Goal: Task Accomplishment & Management: Use online tool/utility

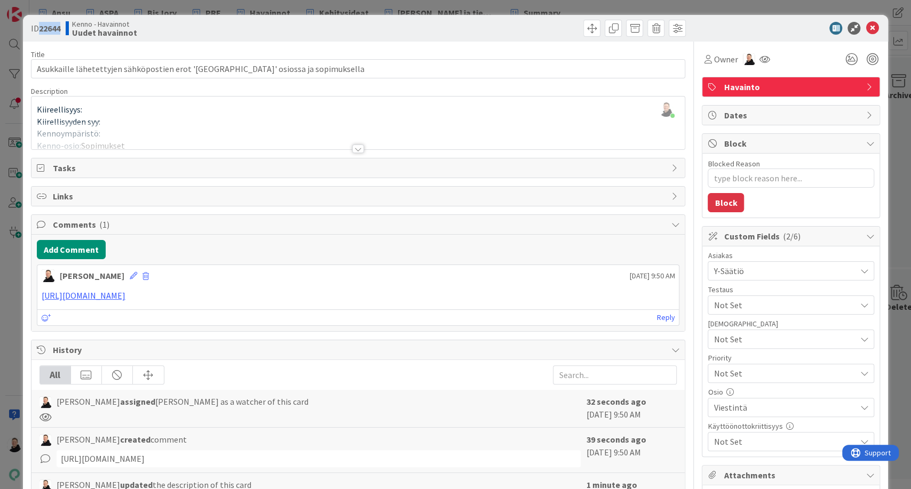
scroll to position [296, 0]
click at [865, 27] on icon at bounding box center [871, 28] width 13 height 13
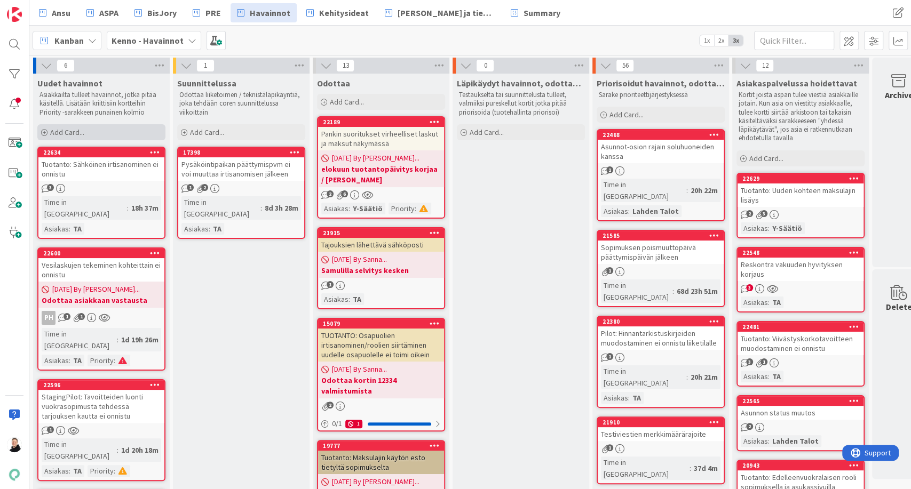
click at [47, 128] on div "Add Card..." at bounding box center [101, 132] width 128 height 16
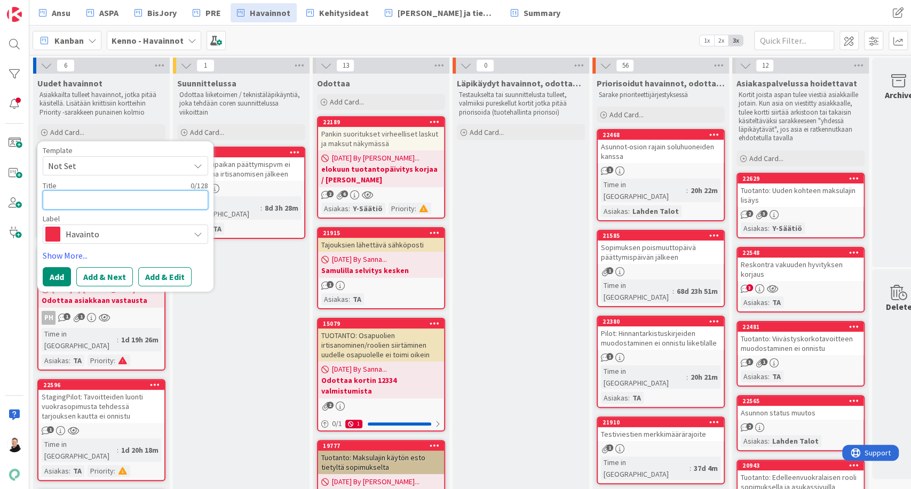
click at [98, 202] on textarea at bounding box center [125, 199] width 165 height 19
click at [87, 196] on textarea at bounding box center [125, 199] width 165 height 19
click at [94, 193] on textarea at bounding box center [125, 199] width 165 height 19
paste textarea "Laskutusryhmillä (koontilaskulla) olevien verkkolaskuosoitteiden ajo huoneistoj…"
type textarea "Laskutusryhmillä (koontilaskulla) olevien verkkolaskuosoitteiden ajo huoneistoj…"
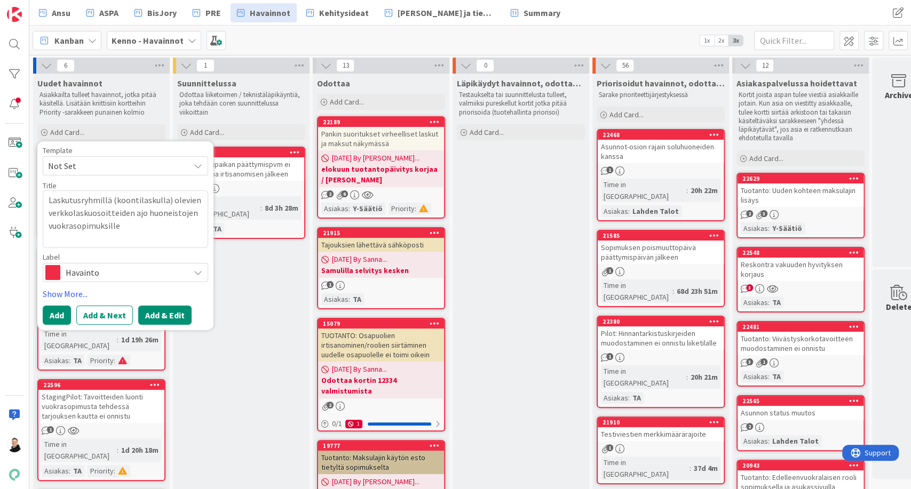
click at [163, 321] on button "Add & Edit" at bounding box center [164, 315] width 53 height 19
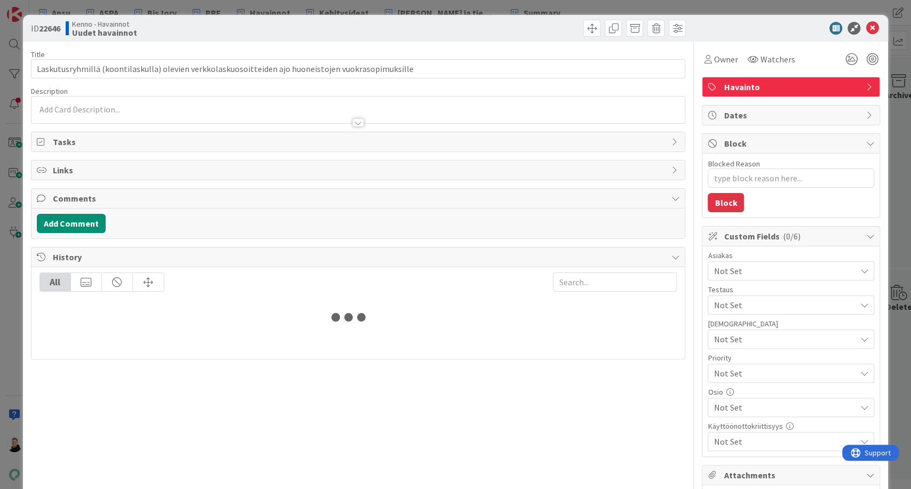
type textarea "x"
type input "Laskutusryhmillä (koontilaskulla) olevien verkkolaskuosoitteiden ajo huoneistoj…"
type textarea "x"
type input "Laskutusryhmillä (koontilaskulla) olevien verkkolaskuosoitteiden ajo huoneistoj…"
click at [353, 121] on div at bounding box center [358, 122] width 12 height 9
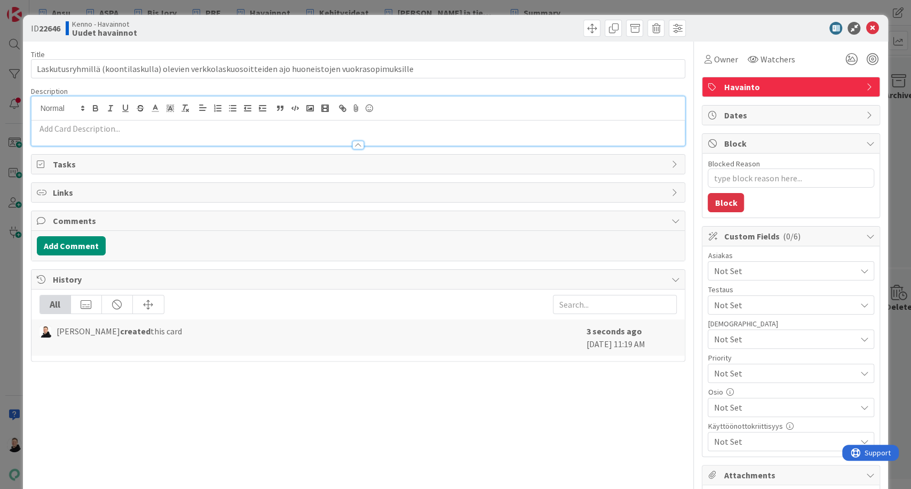
click at [52, 125] on p at bounding box center [358, 129] width 643 height 12
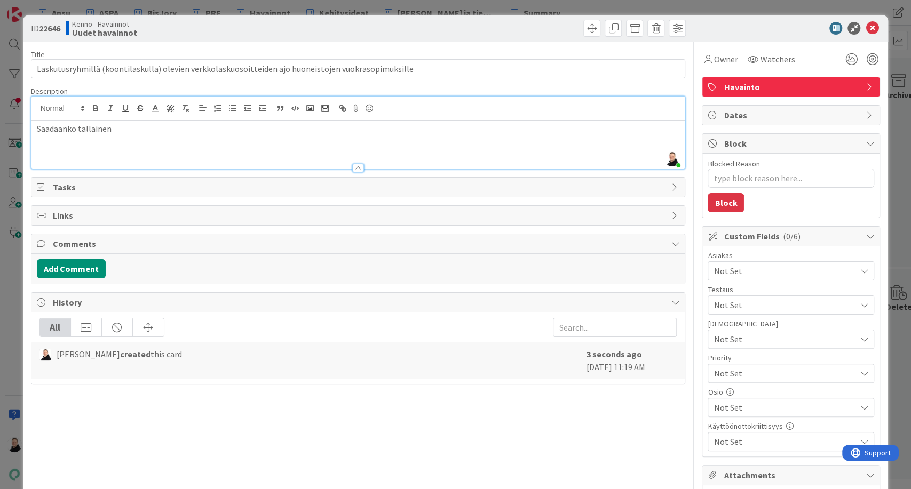
type textarea "x"
type input "Laskutusryhmillä (koontilaskulla) olevien verkkolaskuosoitteiden ajo huoneistoj…"
type textarea "x"
type input "Laskutusryhmillä (koontilaskulla) olevien verkkolaskuosoitteiden ajo huoneistoj…"
type textarea "x"
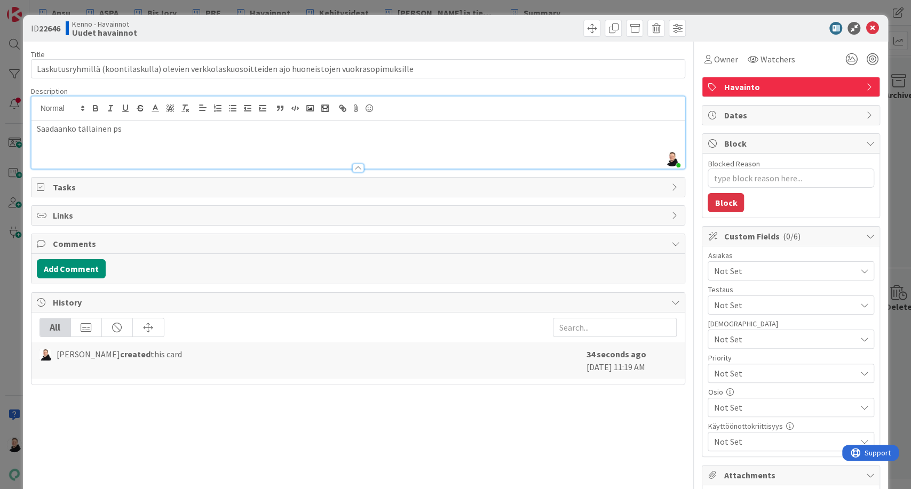
type input "Laskutusryhmillä (koontilaskulla) olevien verkkolaskuosoitteiden ajo huoneistoj…"
type textarea "x"
type input "Laskutusryhmillä (koontilaskulla) olevien verkkolaskuosoitteiden ajo huoneistoj…"
type textarea "x"
type input "Laskutusryhmillä (koontilaskulla) olevien verkkolaskuosoitteiden ajo huoneistoj…"
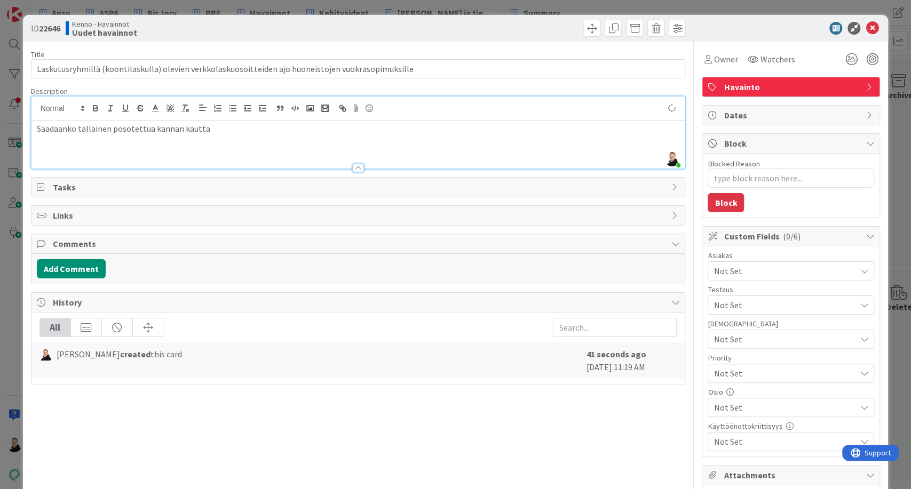
type textarea "x"
type input "Laskutusryhmillä (koontilaskulla) olevien verkkolaskuosoitteiden ajo huoneistoj…"
type textarea "x"
type input "Laskutusryhmillä (koontilaskulla) olevien verkkolaskuosoitteiden ajo huoneistoj…"
type textarea "x"
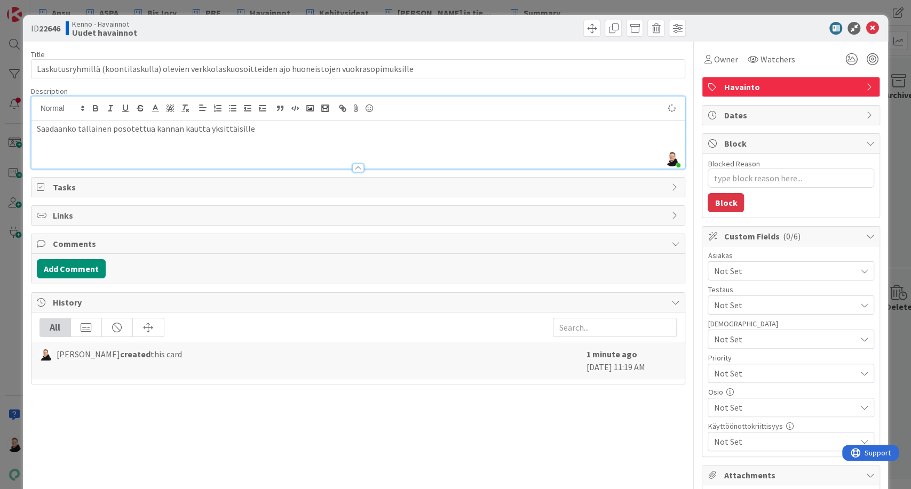
type input "Laskutusryhmillä (koontilaskulla) olevien verkkolaskuosoitteiden ajo huoneistoj…"
type textarea "x"
type input "Laskutusryhmillä (koontilaskulla) olevien verkkolaskuosoitteiden ajo huoneistoj…"
type textarea "x"
type input "Laskutusryhmillä (koontilaskulla) olevien verkkolaskuosoitteiden ajo huoneistoj…"
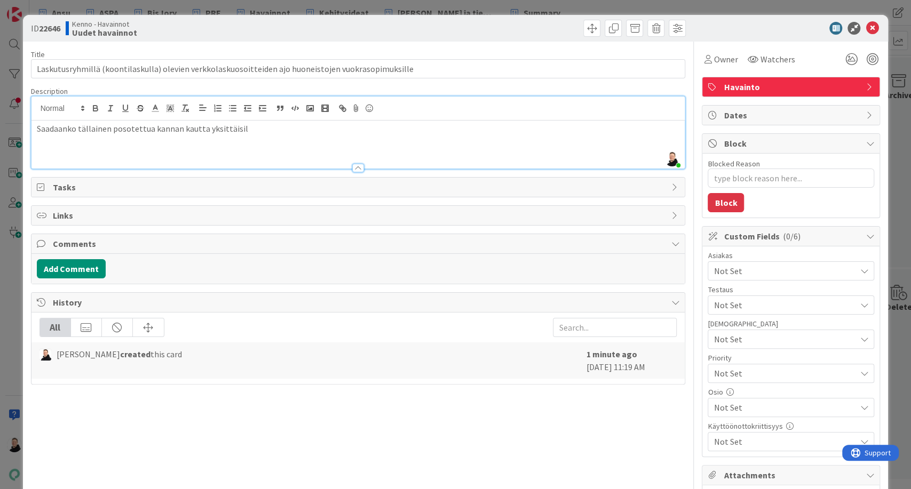
type textarea "x"
type input "Laskutusryhmillä (koontilaskulla) olevien verkkolaskuosoitteiden ajo huoneistoj…"
type textarea "x"
type input "Laskutusryhmillä (koontilaskulla) olevien verkkolaskuosoitteiden ajo huoneistoj…"
type textarea "x"
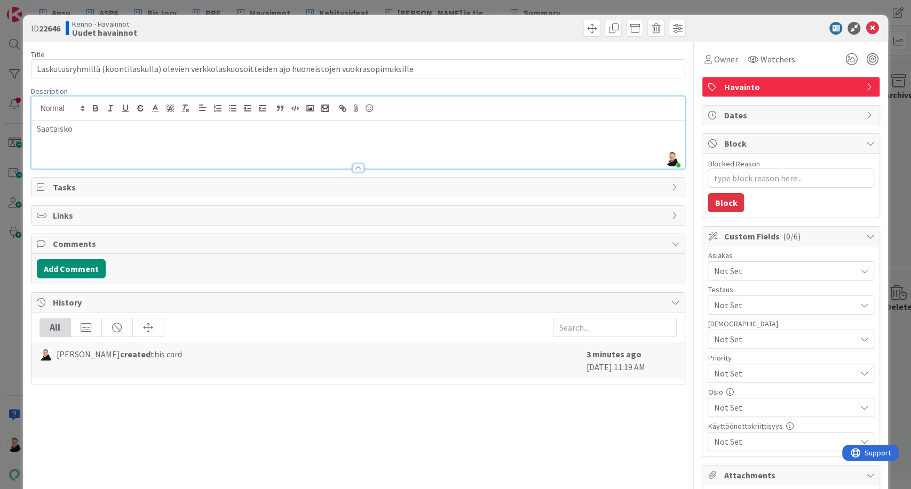
type input "Laskutusryhmillä (koontilaskulla) olevien verkkolaskuosoitteiden ajo huoneistoj…"
type textarea "x"
type input "Laskutusryhmillä (koontilaskulla) olevien verkkolaskuosoitteiden ajo huoneistoj…"
type textarea "x"
type input "Laskutusryhmillä (koontilaskulla) olevien verkkolaskuosoitteiden ajo huoneistoj…"
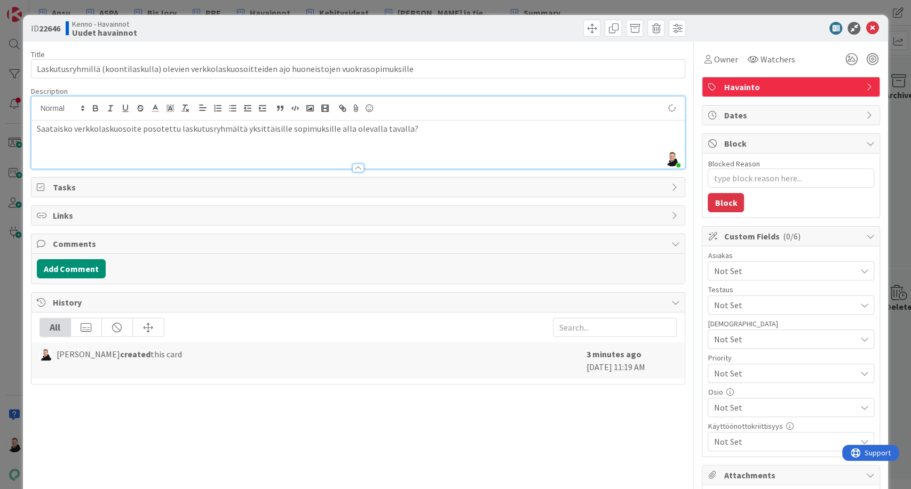
type textarea "x"
type input "Laskutusryhmillä (koontilaskulla) olevien verkkolaskuosoitteiden ajo huoneistoj…"
type textarea "x"
type input "Laskutusryhmillä (koontilaskulla) olevien verkkolaskuosoitteiden ajo huoneistoj…"
type textarea "x"
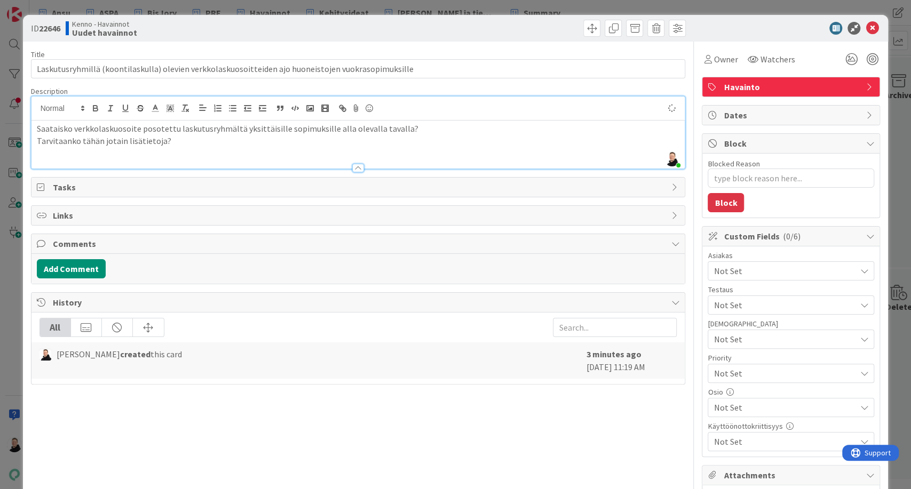
type input "Laskutusryhmillä (koontilaskulla) olevien verkkolaskuosoitteiden ajo huoneistoj…"
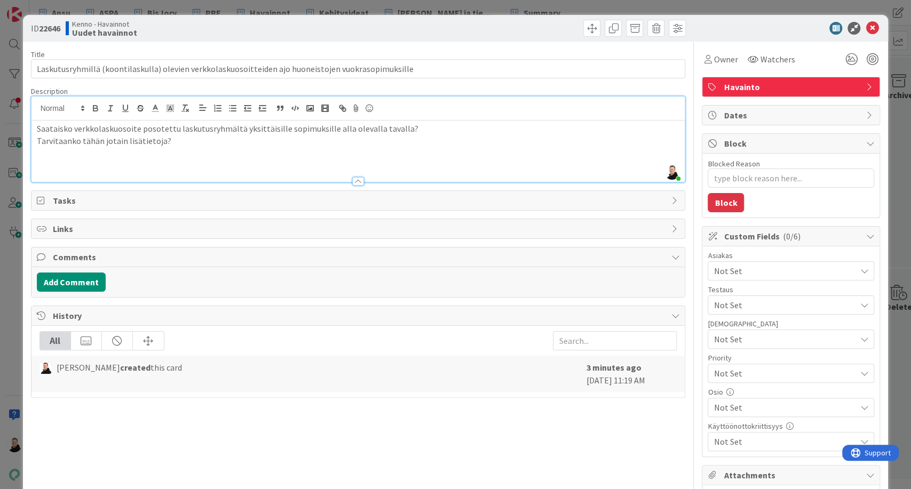
type textarea "x"
type input "Laskutusryhmillä (koontilaskulla) olevien verkkolaskuosoitteiden ajo huoneistoj…"
type textarea "x"
type input "Laskutusryhmillä (koontilaskulla) olevien verkkolaskuosoitteiden ajo huoneistoj…"
click at [53, 161] on p at bounding box center [358, 165] width 643 height 12
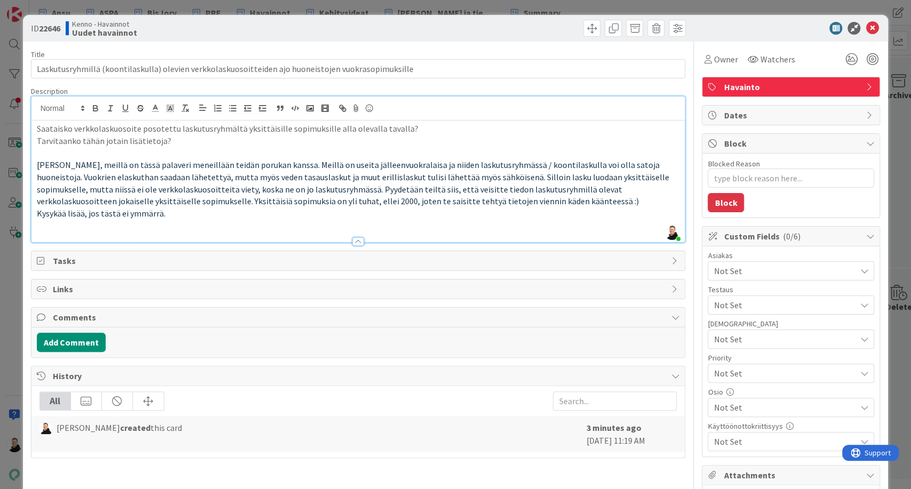
type textarea "x"
type input "Laskutusryhmillä (koontilaskulla) olevien verkkolaskuosoitteiden ajo huoneistoj…"
type textarea "x"
type input "Laskutusryhmillä (koontilaskulla) olevien verkkolaskuosoitteiden ajo huoneistoj…"
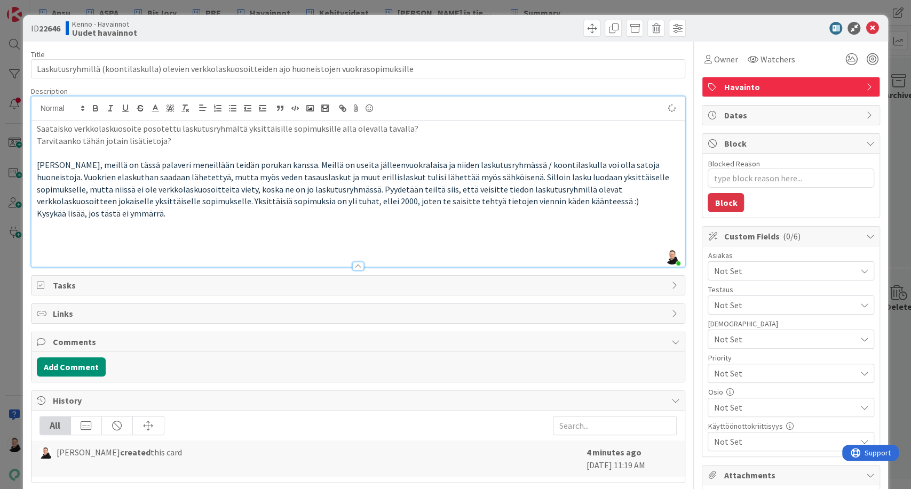
type textarea "x"
type input "Laskutusryhmillä (koontilaskulla) olevien verkkolaskuosoitteiden ajo huoneistoj…"
type textarea "x"
type input "Laskutusryhmillä (koontilaskulla) olevien verkkolaskuosoitteiden ajo huoneistoj…"
type textarea "x"
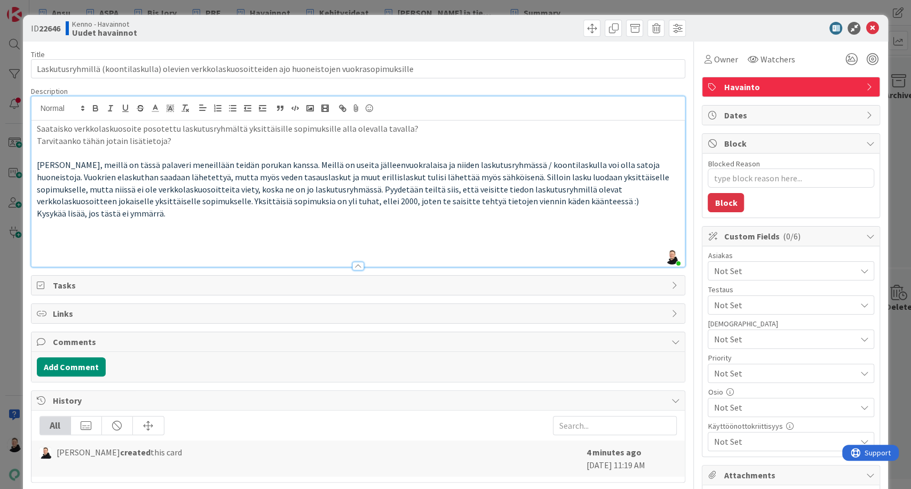
type input "Laskutusryhmillä (koontilaskulla) olevien verkkolaskuosoitteiden ajo huoneistoj…"
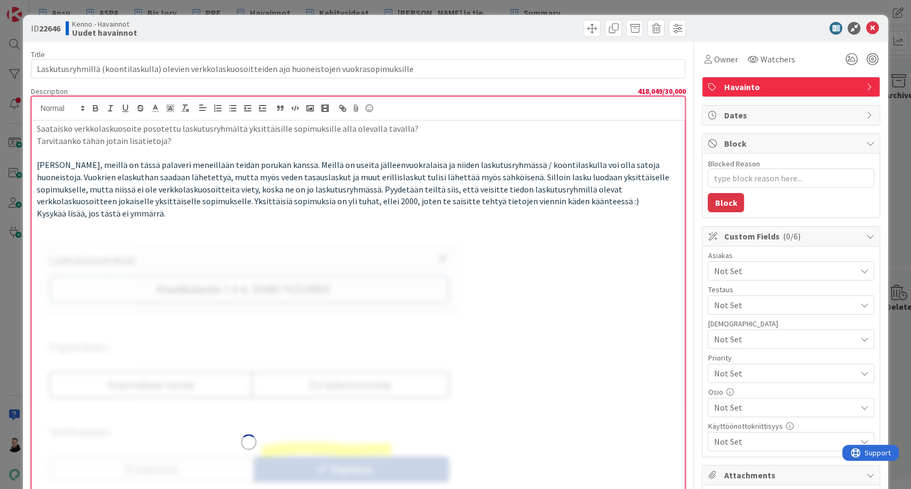
type textarea "x"
type input "Laskutusryhmillä (koontilaskulla) olevien verkkolaskuosoitteiden ajo huoneistoj…"
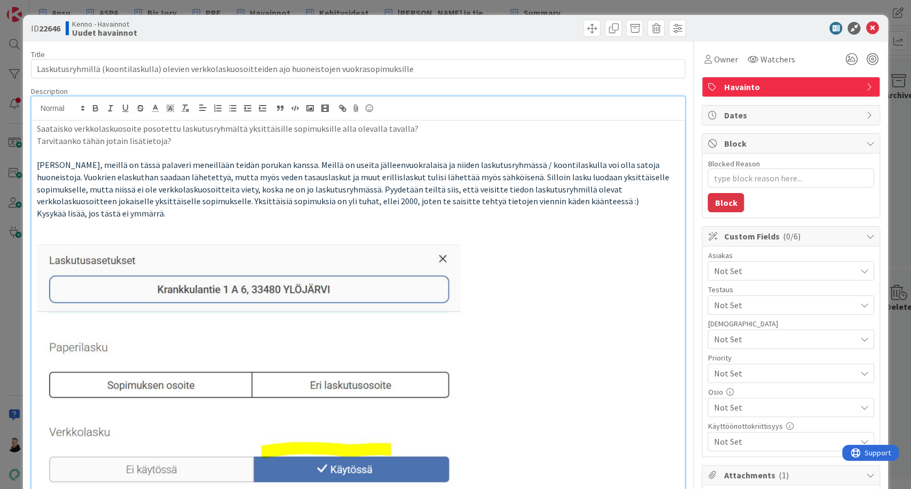
type textarea "x"
type input "Laskutusryhmillä (koontilaskulla) olevien verkkolaskuosoitteiden ajo huoneistoj…"
type textarea "x"
type input "Laskutusryhmillä (koontilaskulla) olevien verkkolaskuosoitteiden ajo huoneistoj…"
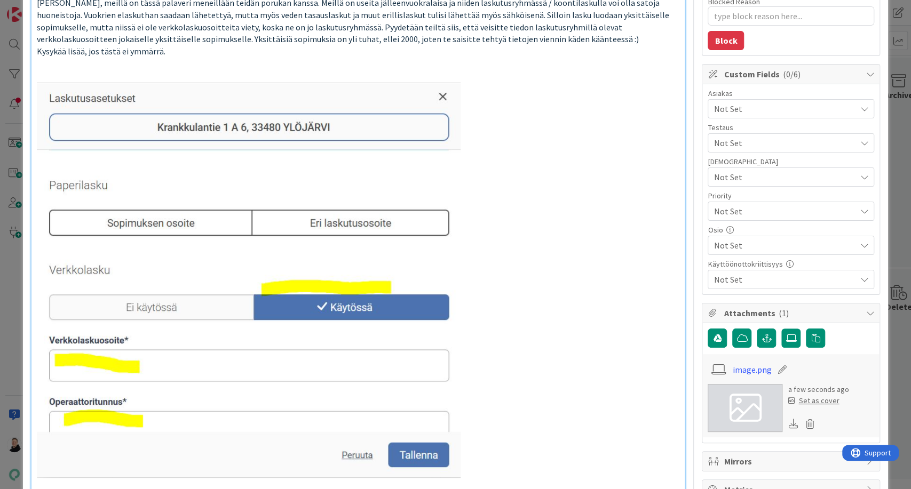
scroll to position [174, 0]
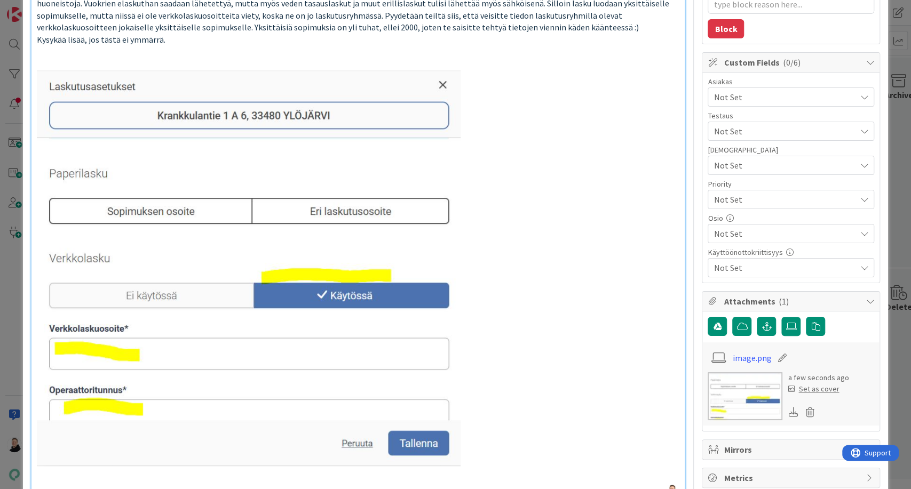
type textarea "x"
type input "Laskutusryhmillä (koontilaskulla) olevien verkkolaskuosoitteiden ajo huoneistoj…"
type textarea "x"
type input "Laskutusryhmillä (koontilaskulla) olevien verkkolaskuosoitteiden ajo huoneistoj…"
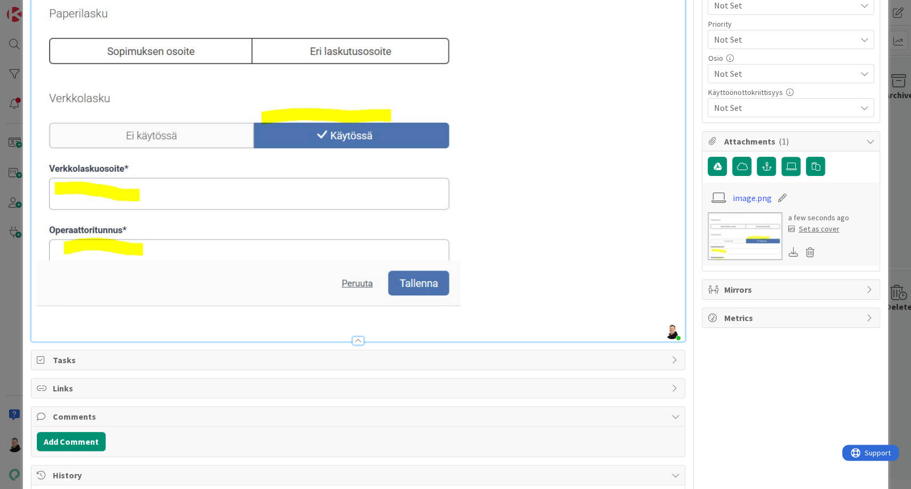
scroll to position [337, 0]
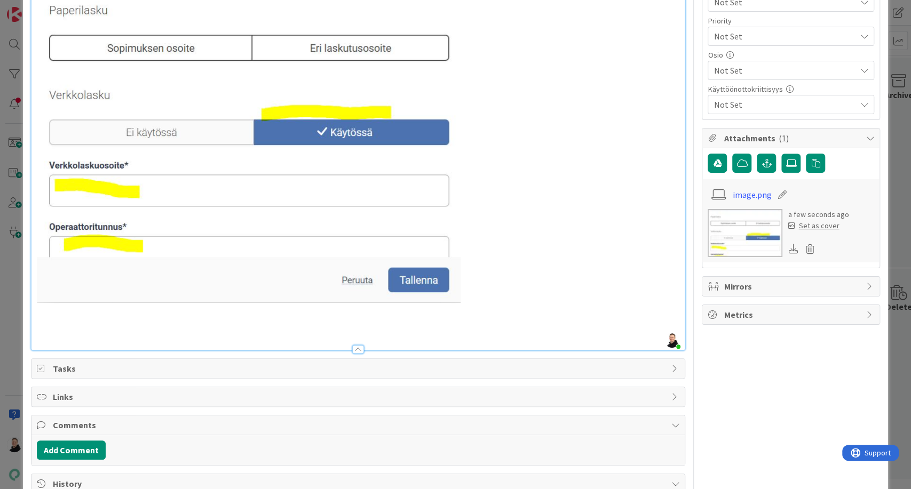
type textarea "x"
type input "Laskutusryhmillä (koontilaskulla) olevien verkkolaskuosoitteiden ajo huoneistoj…"
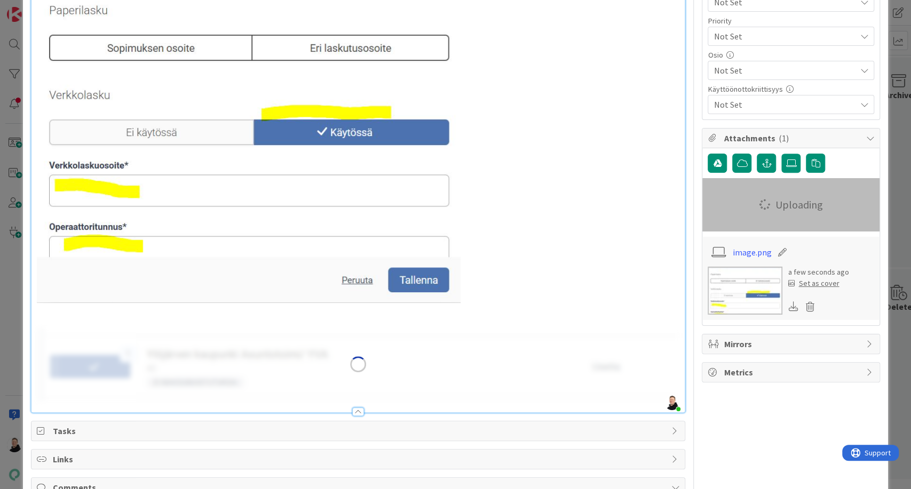
type textarea "x"
type input "Laskutusryhmillä (koontilaskulla) olevien verkkolaskuosoitteiden ajo huoneistoj…"
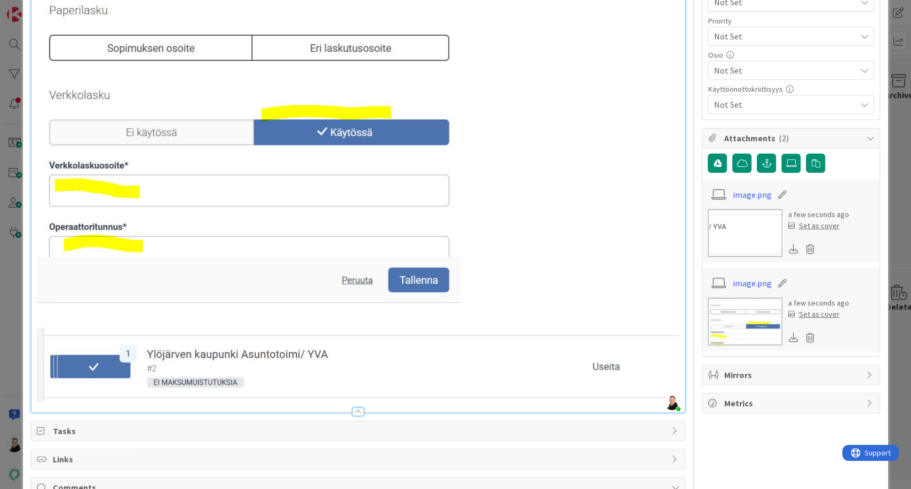
type textarea "x"
type input "Laskutusryhmillä (koontilaskulla) olevien verkkolaskuosoitteiden ajo huoneistoj…"
type textarea "x"
type input "Laskutusryhmillä (koontilaskulla) olevien verkkolaskuosoitteiden ajo huoneistoj…"
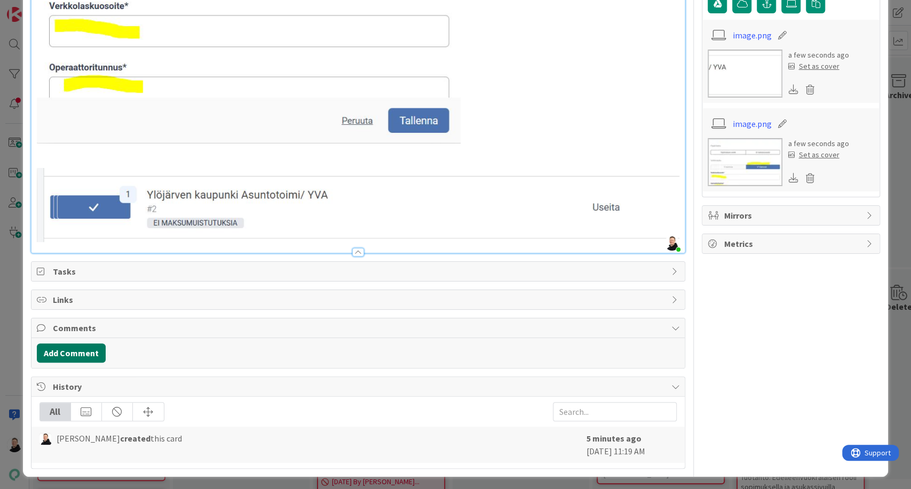
click at [65, 355] on button "Add Comment" at bounding box center [71, 353] width 69 height 19
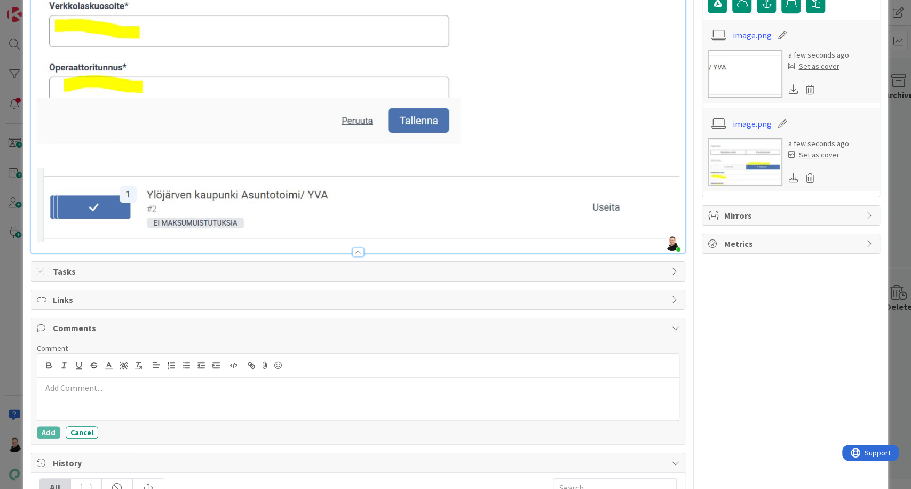
click at [62, 387] on p at bounding box center [358, 388] width 633 height 12
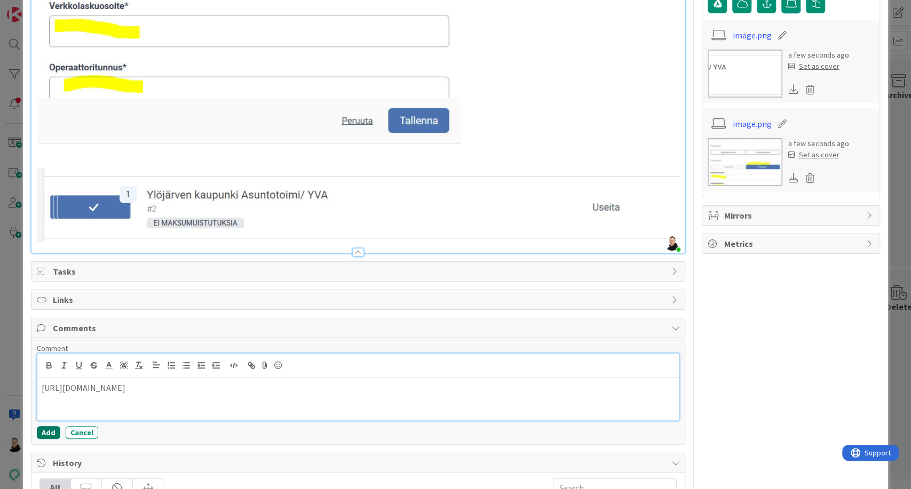
click at [49, 426] on button "Add" at bounding box center [48, 432] width 23 height 13
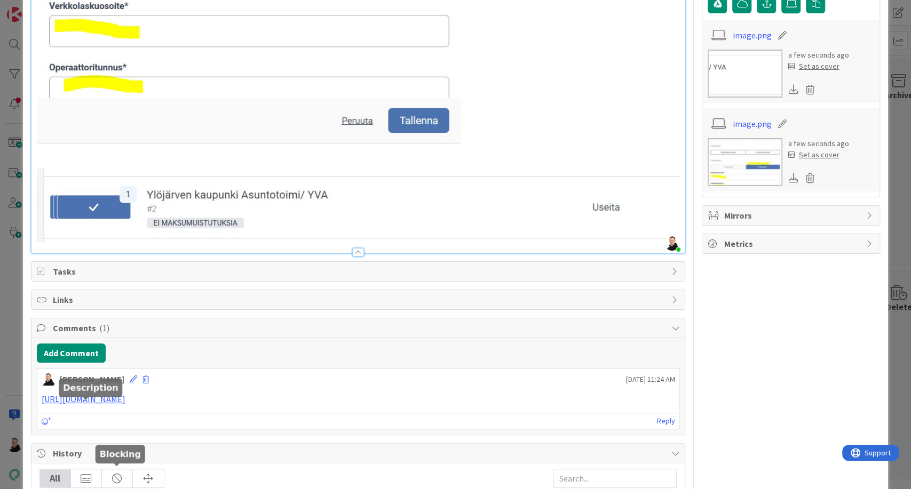
type textarea "x"
type input "Laskutusryhmillä (koontilaskulla) olevien verkkolaskuosoitteiden ajo huoneistoj…"
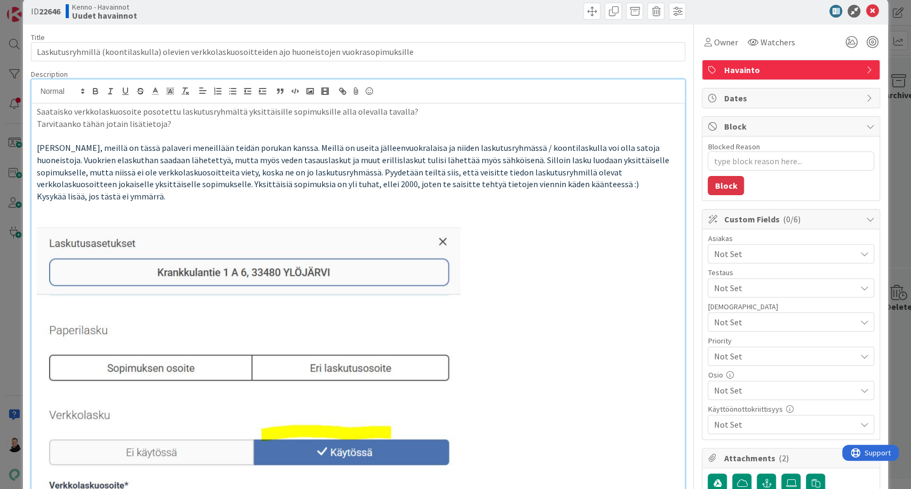
scroll to position [0, 0]
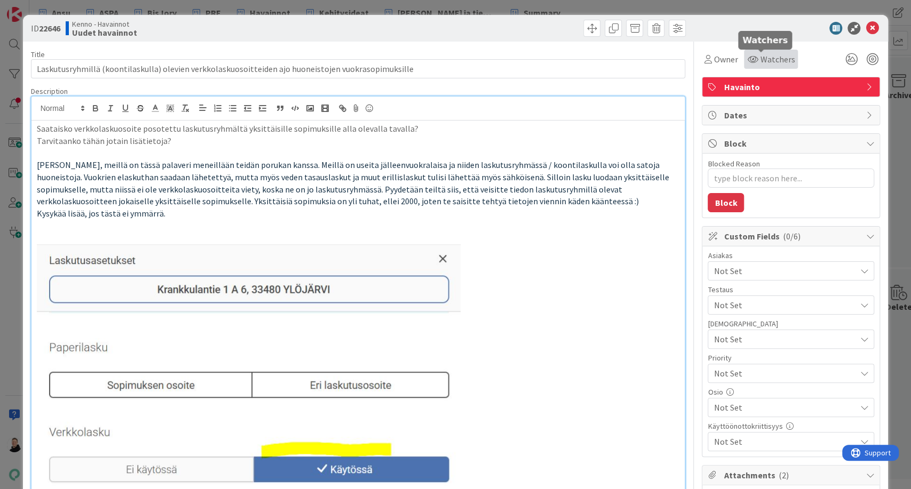
click at [768, 58] on span "Watchers" at bounding box center [777, 59] width 35 height 13
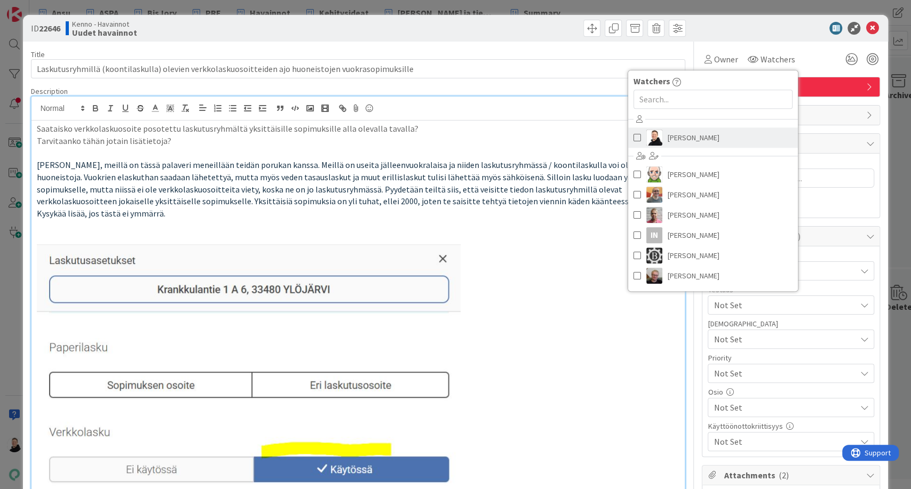
click at [667, 135] on span "[PERSON_NAME]" at bounding box center [693, 138] width 52 height 16
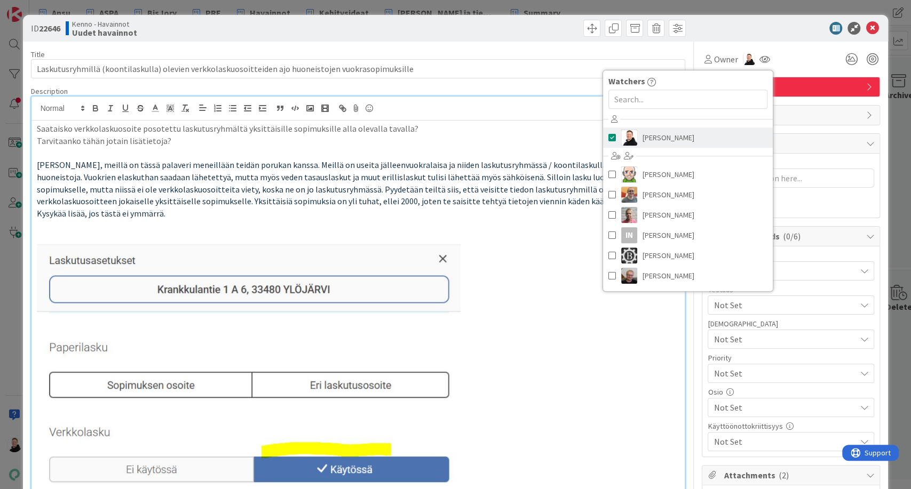
type textarea "x"
type input "Laskutusryhmillä (koontilaskulla) olevien verkkolaskuosoitteiden ajo huoneistoj…"
type textarea "x"
type input "Laskutusryhmillä (koontilaskulla) olevien verkkolaskuosoitteiden ajo huoneistoj…"
click at [435, 37] on div "ID 22646 Kenno - Havainnot Uudet havainnot" at bounding box center [455, 28] width 865 height 27
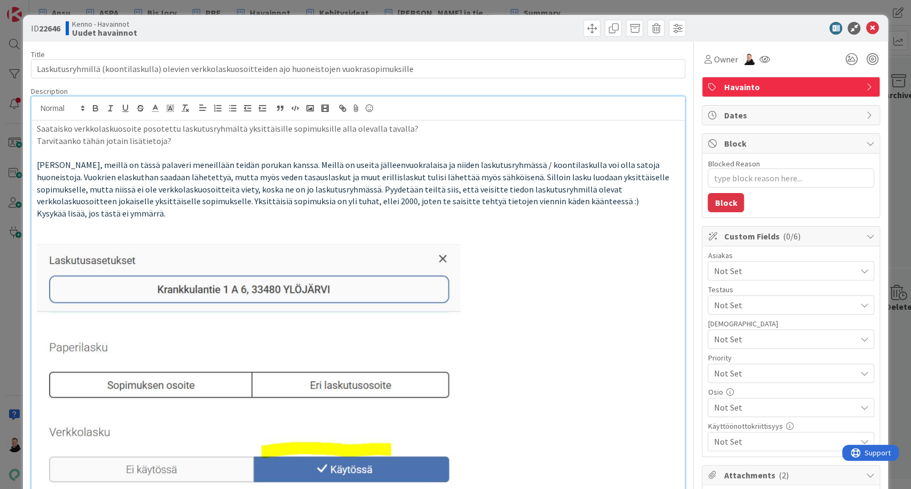
click at [746, 269] on span "Not Set" at bounding box center [784, 271] width 142 height 13
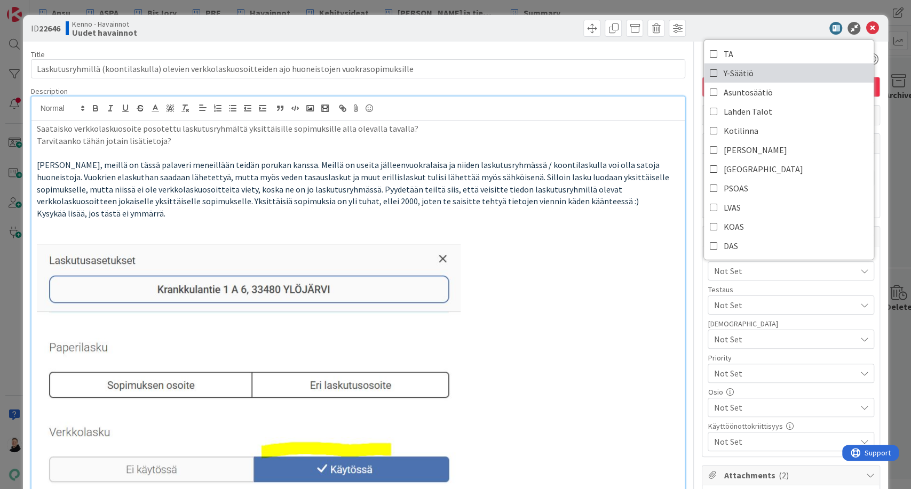
click at [709, 77] on link "Y-Säätiö" at bounding box center [789, 72] width 170 height 19
type textarea "x"
type input "Laskutusryhmillä (koontilaskulla) olevien verkkolaskuosoitteiden ajo huoneistoj…"
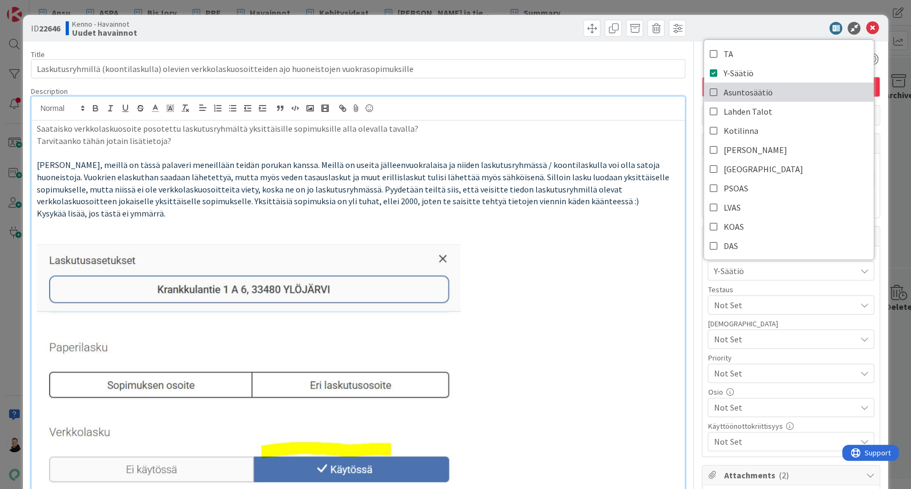
type textarea "x"
type input "Laskutusryhmillä (koontilaskulla) olevien verkkolaskuosoitteiden ajo huoneistoj…"
click at [602, 255] on p at bounding box center [358, 442] width 643 height 396
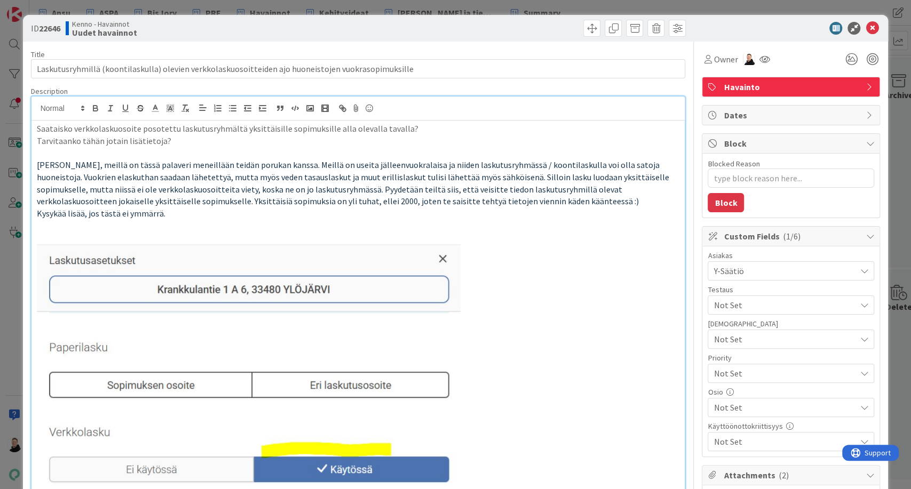
click at [729, 407] on span "Not Set" at bounding box center [784, 407] width 142 height 13
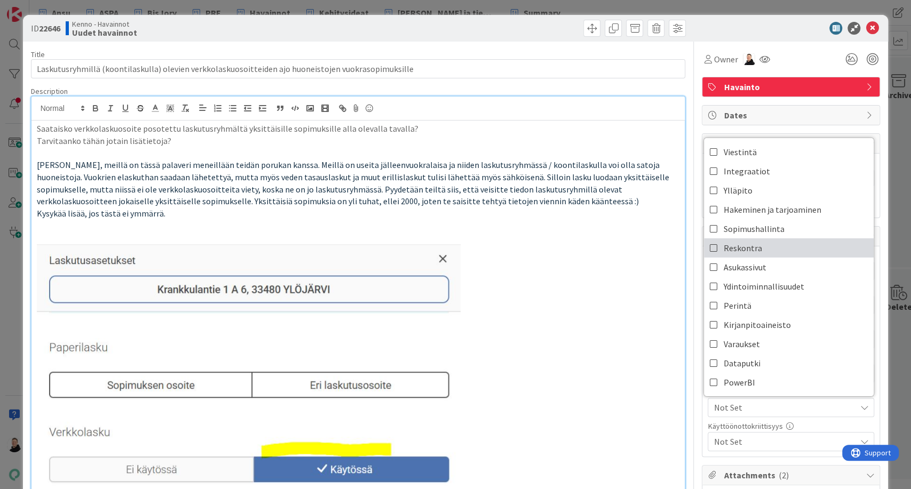
click at [709, 248] on icon at bounding box center [713, 248] width 9 height 16
type textarea "x"
type input "Laskutusryhmillä (koontilaskulla) olevien verkkolaskuosoitteiden ajo huoneistoj…"
type textarea "x"
type input "Laskutusryhmillä (koontilaskulla) olevien verkkolaskuosoitteiden ajo huoneistoj…"
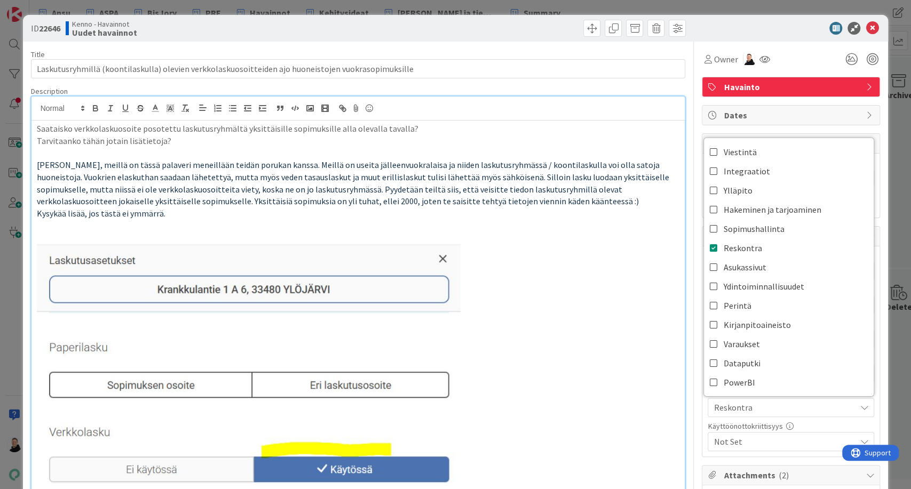
click at [610, 299] on p at bounding box center [358, 442] width 643 height 396
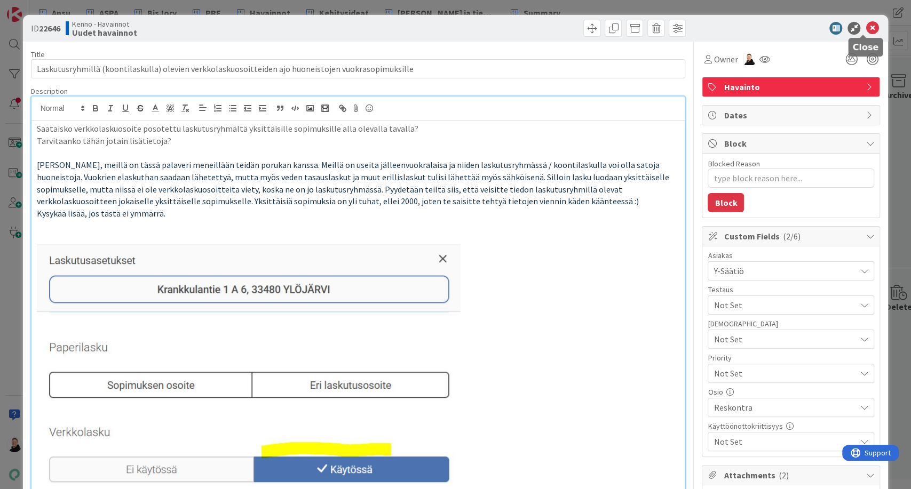
click at [865, 29] on icon at bounding box center [871, 28] width 13 height 13
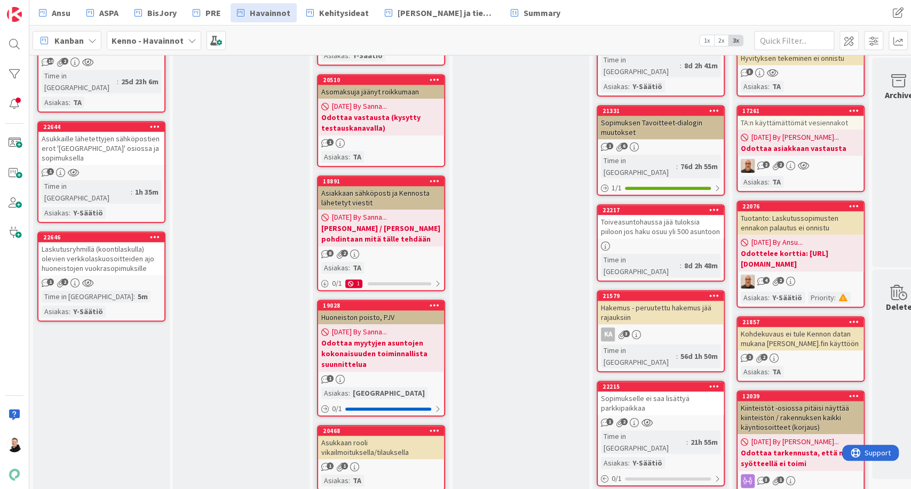
scroll to position [545, 0]
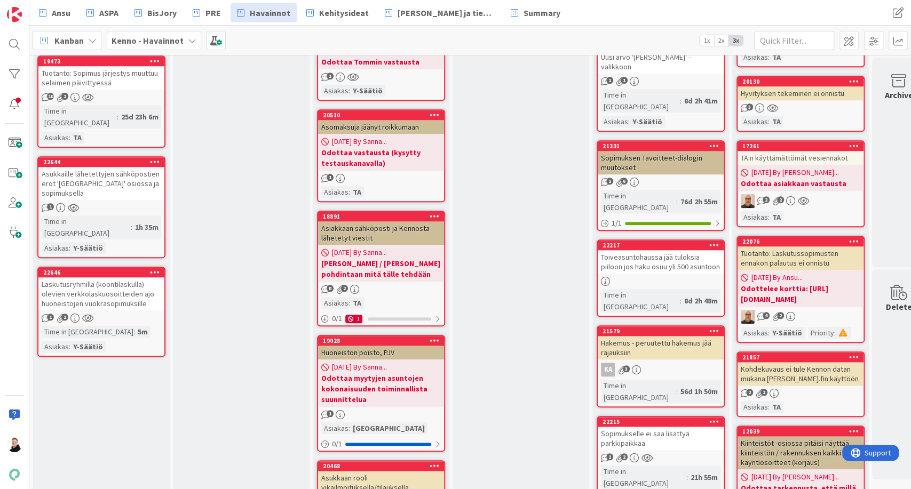
click at [83, 277] on div "Laskutusryhmillä (koontilaskulla) olevien verkkolaskuosoitteiden ajo huoneistoj…" at bounding box center [101, 293] width 126 height 33
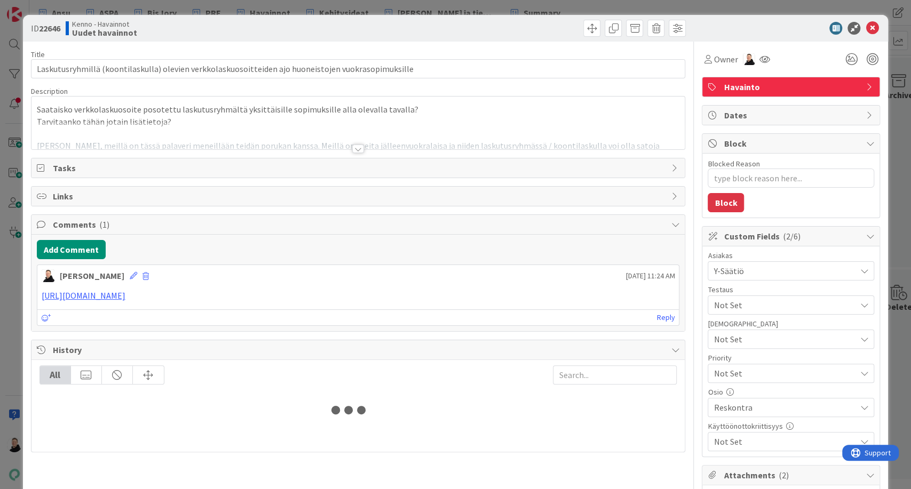
type textarea "x"
type input "Laskutusryhmillä (koontilaskulla) olevien verkkolaskuosoitteiden ajo huoneistoj…"
type textarea "x"
type input "Laskutusryhmillä (koontilaskulla) olevien verkkolaskuosoitteiden ajo huoneistoj…"
